Goal: Information Seeking & Learning: Learn about a topic

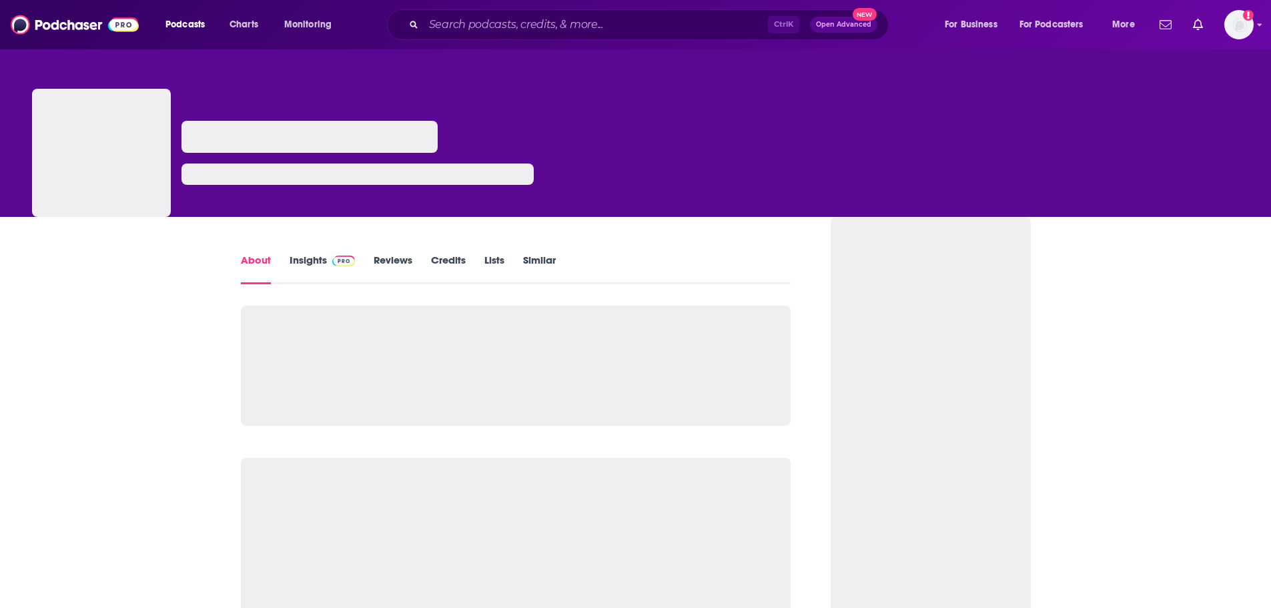
click at [342, 266] on link "Insights" at bounding box center [322, 268] width 66 height 31
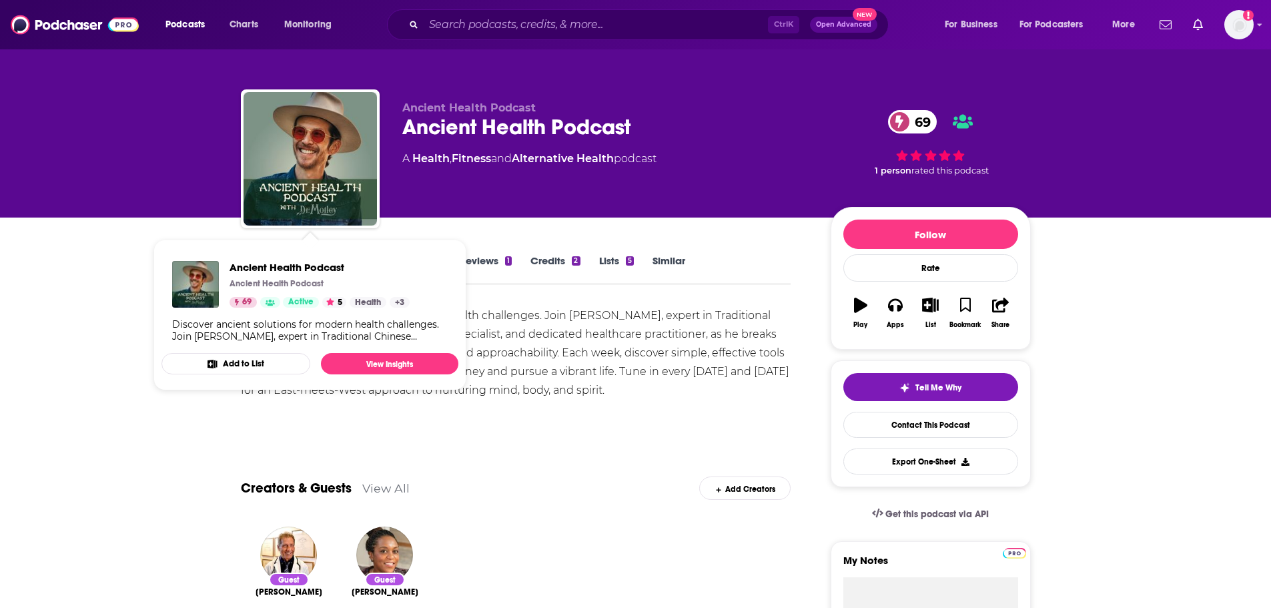
click at [540, 339] on div "Discover ancient solutions for modern health challenges. Join [PERSON_NAME], ex…" at bounding box center [516, 352] width 550 height 93
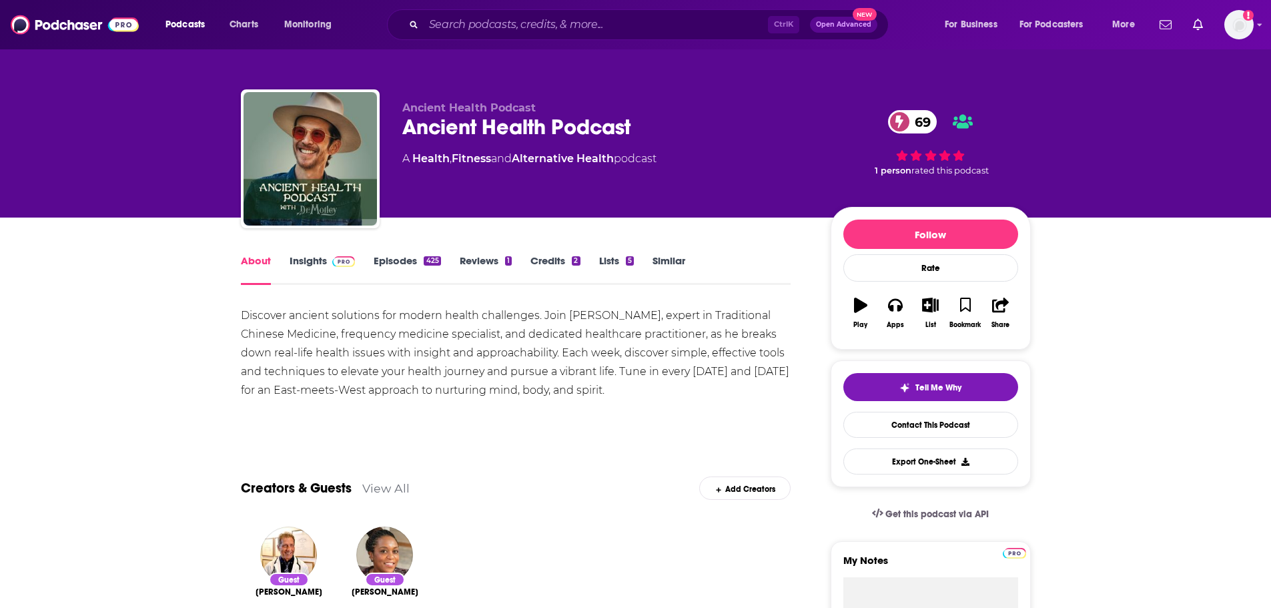
drag, startPoint x: 235, startPoint y: 316, endPoint x: 243, endPoint y: 316, distance: 8.7
click at [243, 316] on div "Discover ancient solutions for modern health challenges. Join [PERSON_NAME], ex…" at bounding box center [516, 352] width 550 height 93
copy div "Discover ancient solutions for modern health challenges. Join [PERSON_NAME], ex…"
